Goal: Information Seeking & Learning: Learn about a topic

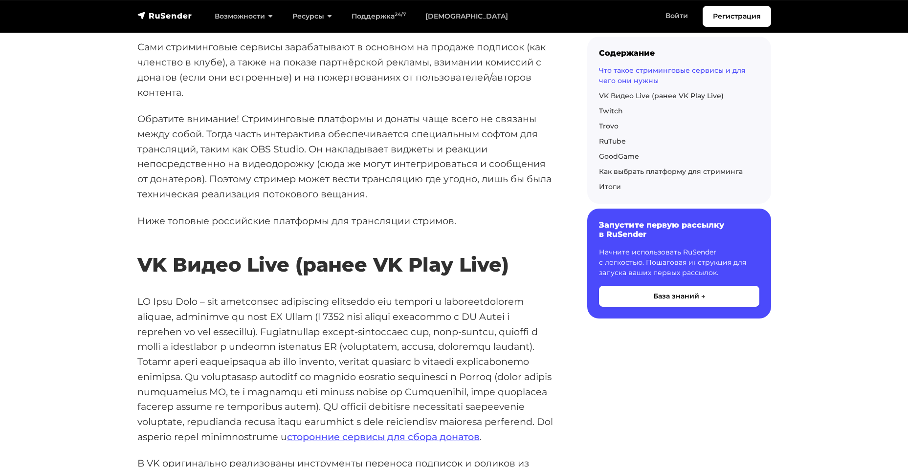
scroll to position [733, 0]
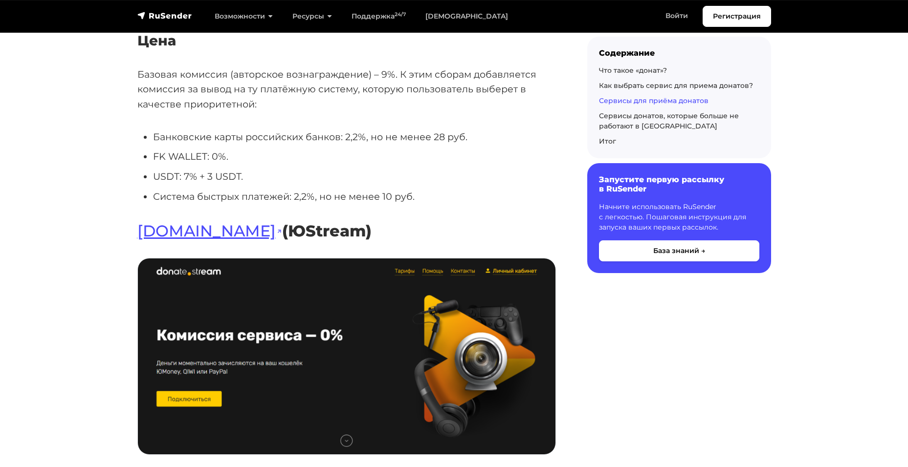
scroll to position [8065, 0]
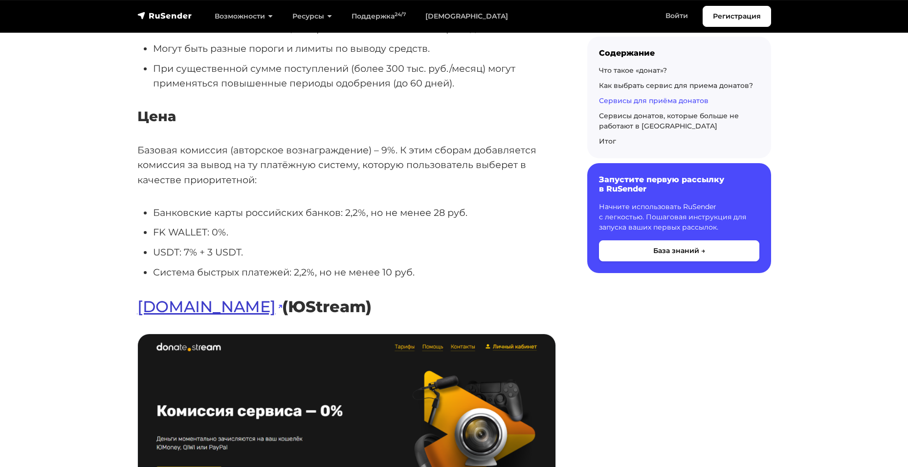
click at [198, 297] on link "[DOMAIN_NAME]" at bounding box center [209, 306] width 145 height 19
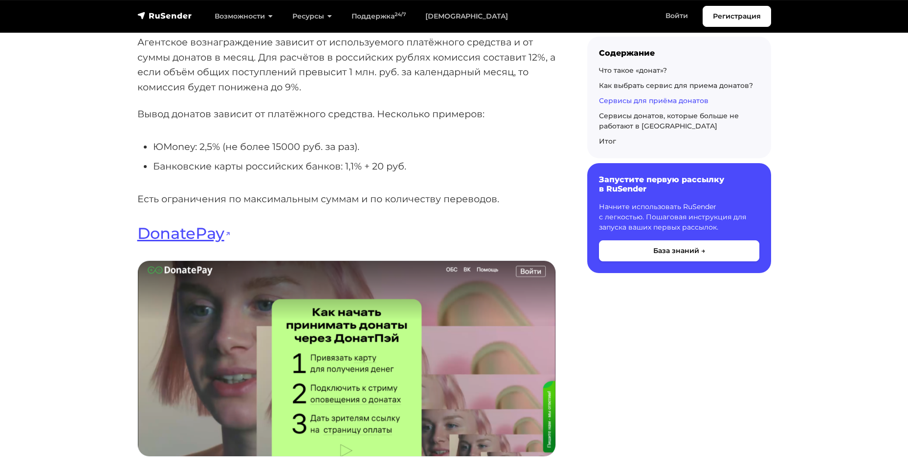
scroll to position [6989, 0]
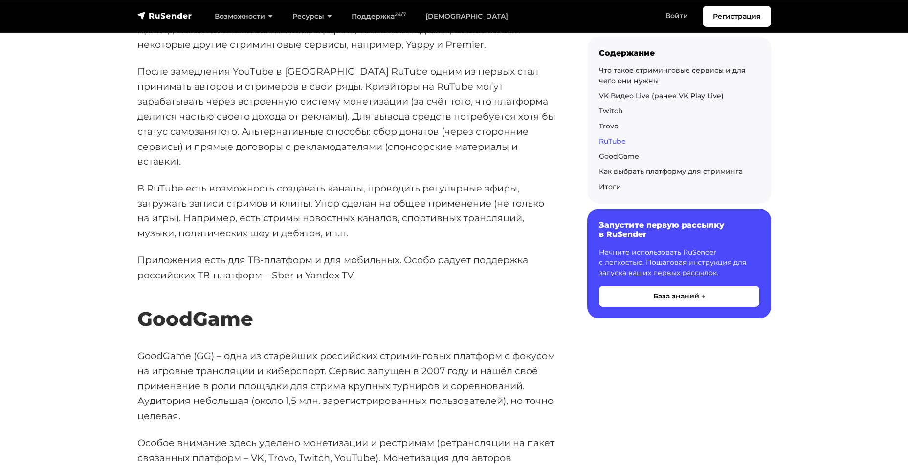
scroll to position [1906, 0]
